Goal: Task Accomplishment & Management: Complete application form

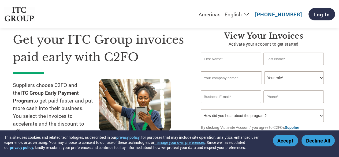
scroll to position [20, 0]
click at [219, 59] on input "text" at bounding box center [231, 59] width 60 height 13
click at [318, 16] on link "Log In" at bounding box center [321, 14] width 27 height 12
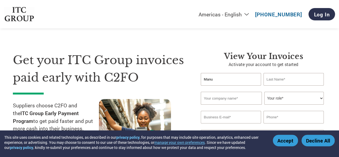
type input "Manu"
click at [291, 82] on input "text" at bounding box center [293, 79] width 60 height 13
type input "Nelagali"
click at [234, 99] on input "text" at bounding box center [231, 98] width 61 height 13
type input "Balmer Lawrie & Co Ltd"
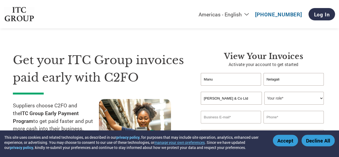
click at [280, 98] on select "Your role* CFO Controller Credit Manager Finance Director Treasurer CEO Preside…" at bounding box center [293, 98] width 59 height 13
select select "OTHER"
click at [264, 92] on select "Your role* CFO Controller Credit Manager Finance Director Treasurer CEO Preside…" at bounding box center [293, 98] width 59 height 13
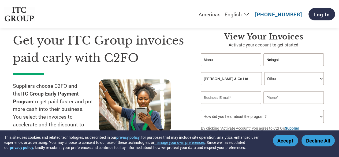
scroll to position [19, 0]
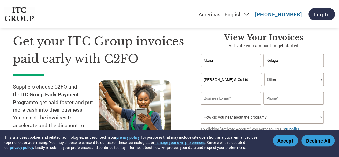
click at [220, 103] on input "email" at bounding box center [231, 98] width 60 height 13
type input "nelagali.m@balmerlawrie.com"
click at [271, 103] on input "text" at bounding box center [293, 98] width 60 height 13
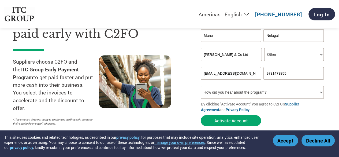
scroll to position [45, 0]
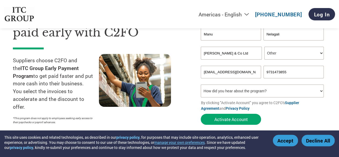
type input "9731473855"
click at [244, 95] on select "How did you hear about the program? Received a letter Email Social Media Online…" at bounding box center [262, 90] width 123 height 13
select select "Email"
click at [201, 85] on select "How did you hear about the program? Received a letter Email Social Media Online…" at bounding box center [262, 90] width 123 height 13
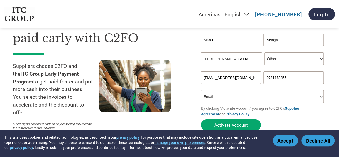
scroll to position [39, 0]
click at [213, 94] on select "How did you hear about the program? Received a letter Email Social Media Online…" at bounding box center [262, 96] width 123 height 13
click at [201, 91] on select "How did you hear about the program? Received a letter Email Social Media Online…" at bounding box center [262, 96] width 123 height 13
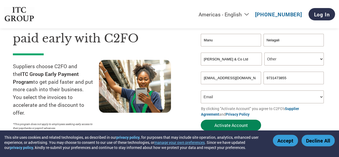
click at [239, 125] on button "Activate Account" at bounding box center [231, 124] width 60 height 11
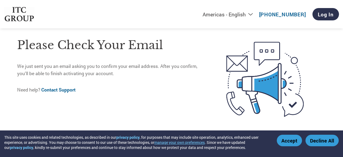
click at [292, 139] on button "Accept" at bounding box center [289, 140] width 25 height 12
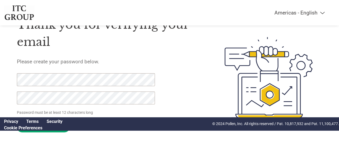
scroll to position [29, 0]
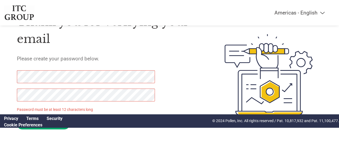
drag, startPoint x: 52, startPoint y: 129, endPoint x: 14, endPoint y: 95, distance: 50.9
click at [14, 95] on div "Thank you for verifying your email Please create your password below. Password …" at bounding box center [169, 74] width 339 height 138
click at [10, 76] on div "Thank you for verifying your email Please create your password below. Password …" at bounding box center [169, 74] width 339 height 138
click at [4, 75] on div "Thank you for verifying your email Please create your password below. Password …" at bounding box center [169, 74] width 339 height 138
click at [9, 96] on div "Thank you for verifying your email Please create your password below. Password …" at bounding box center [169, 74] width 339 height 138
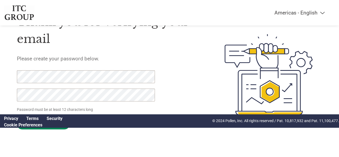
click at [50, 128] on input "Set Password" at bounding box center [43, 124] width 53 height 10
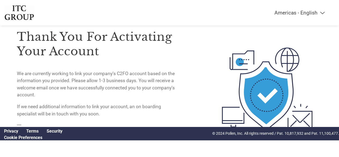
scroll to position [16, 0]
